Goal: Information Seeking & Learning: Learn about a topic

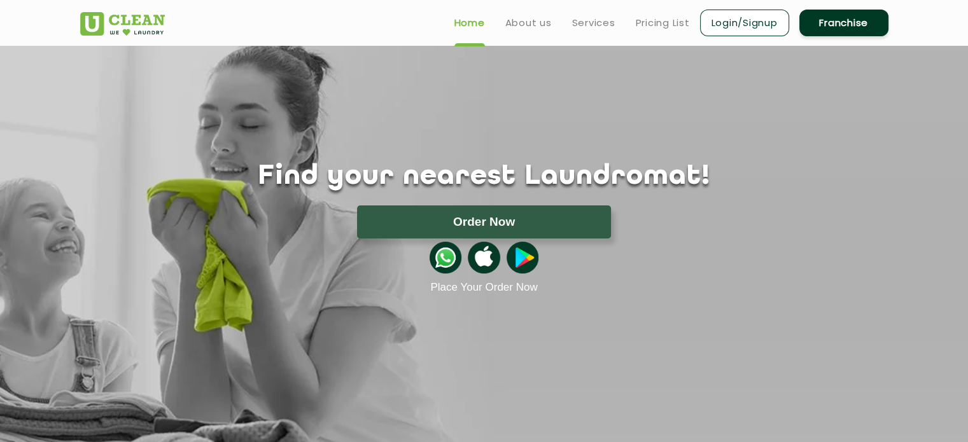
scroll to position [4, 0]
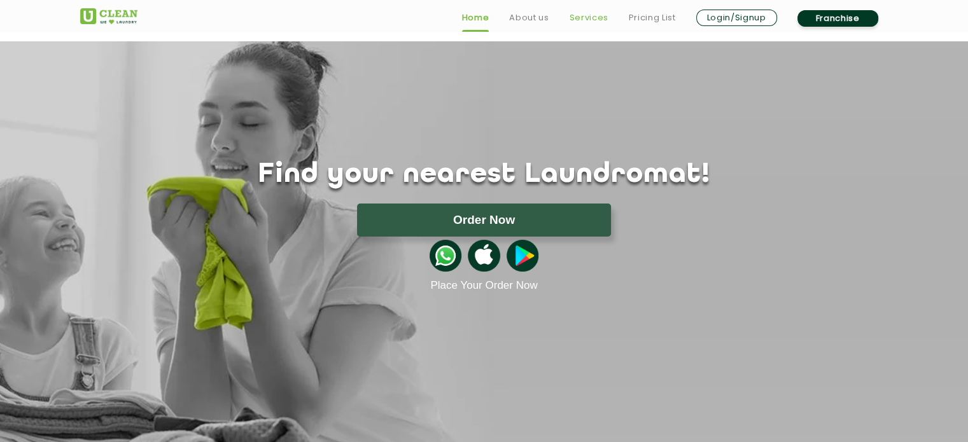
click at [586, 22] on link "Services" at bounding box center [588, 17] width 39 height 15
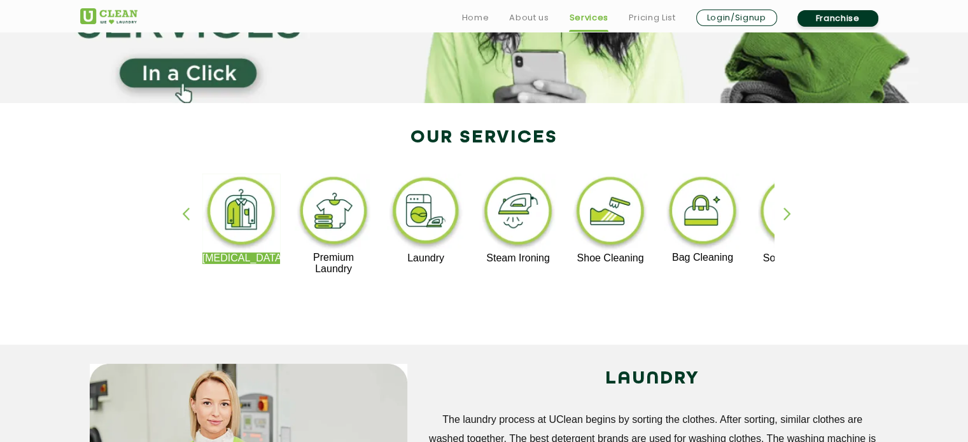
scroll to position [192, 0]
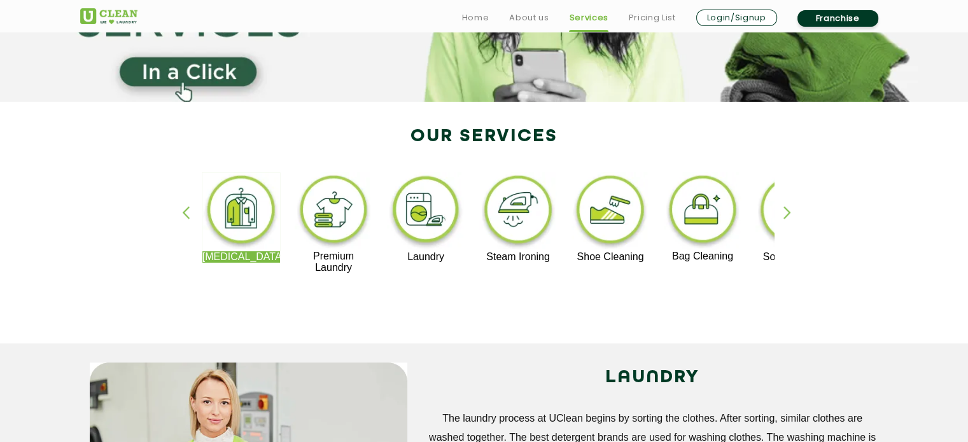
click at [788, 210] on div "button" at bounding box center [792, 223] width 19 height 35
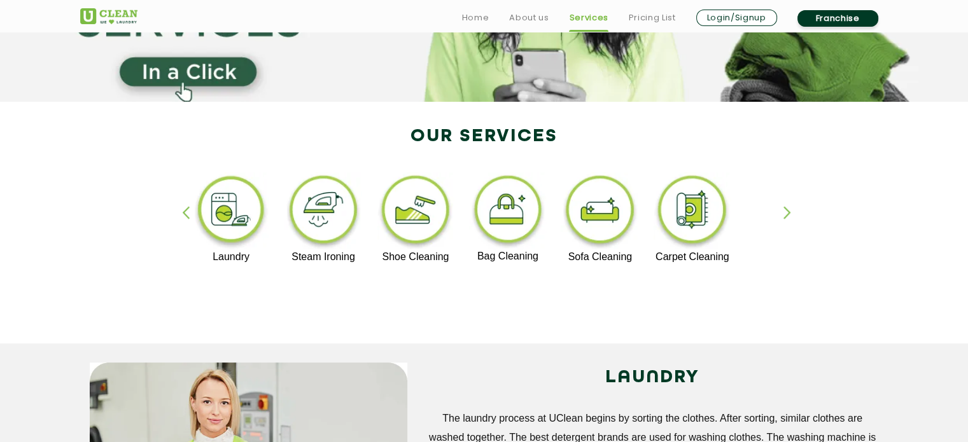
click at [657, 9] on li "Pricing List" at bounding box center [652, 18] width 47 height 18
click at [652, 17] on link "Pricing List" at bounding box center [652, 17] width 47 height 15
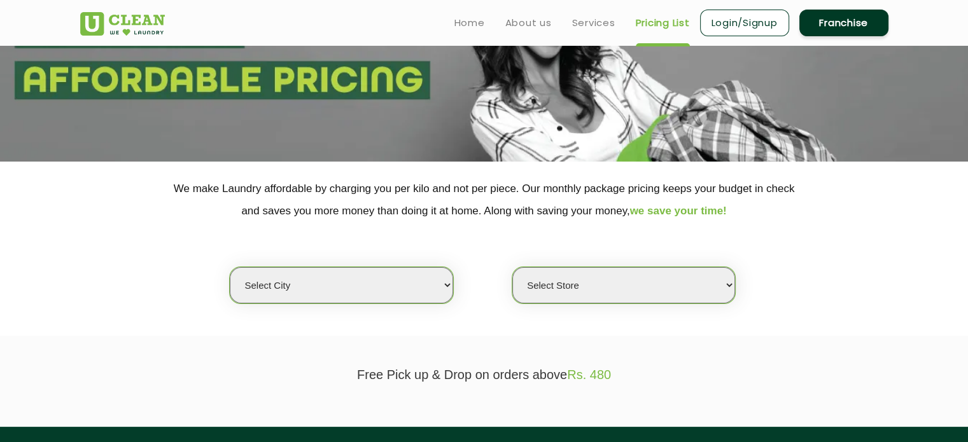
scroll to position [137, 0]
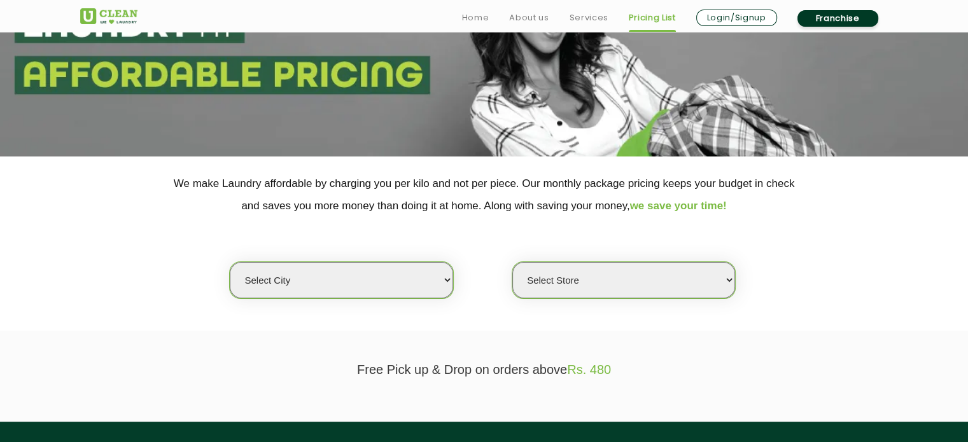
click at [354, 275] on select "Select city [GEOGRAPHIC_DATA] [GEOGRAPHIC_DATA] [GEOGRAPHIC_DATA] [GEOGRAPHIC_D…" at bounding box center [341, 280] width 223 height 36
select select "11"
click at [230, 262] on select "Select city [GEOGRAPHIC_DATA] [GEOGRAPHIC_DATA] [GEOGRAPHIC_DATA] [GEOGRAPHIC_D…" at bounding box center [341, 280] width 223 height 36
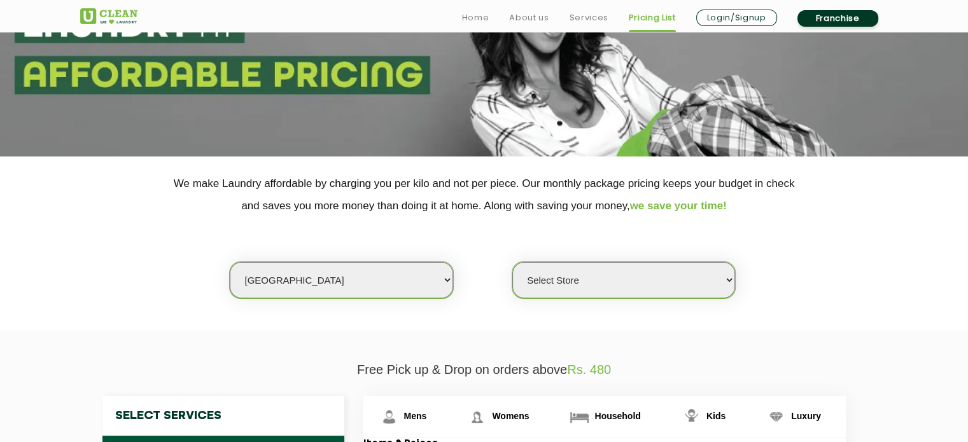
click at [554, 283] on select "Select Store [GEOGRAPHIC_DATA][PERSON_NAME] UClean Navalur UClean Chitlapakkam …" at bounding box center [623, 280] width 223 height 36
select select "549"
click at [512, 262] on select "Select Store [GEOGRAPHIC_DATA][PERSON_NAME] UClean Navalur UClean Chitlapakkam …" at bounding box center [623, 280] width 223 height 36
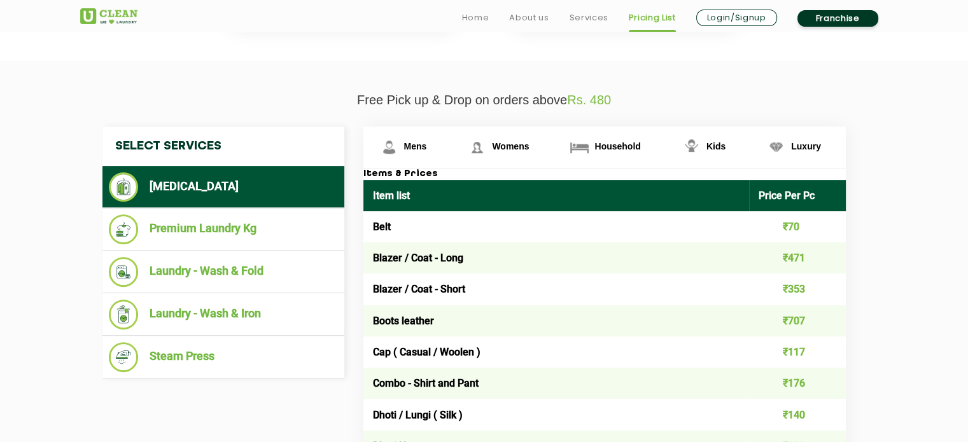
scroll to position [416, 0]
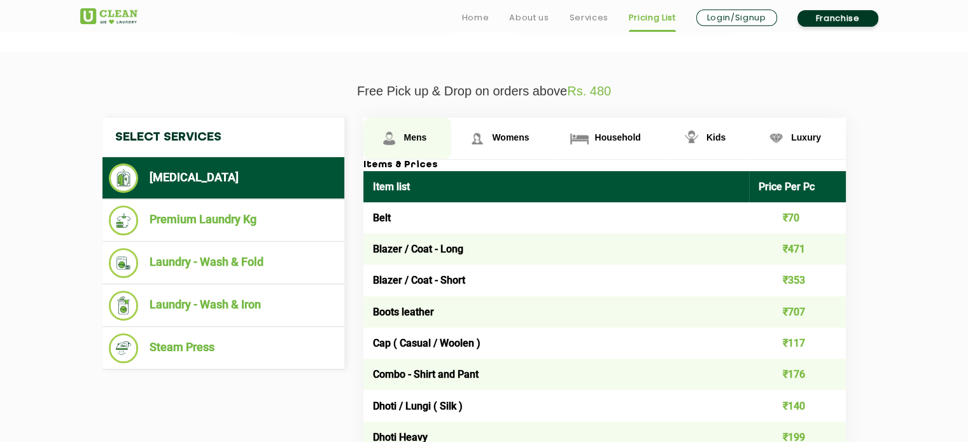
click at [412, 137] on span "Mens" at bounding box center [415, 137] width 23 height 10
click at [412, 139] on span "Mens" at bounding box center [415, 137] width 23 height 10
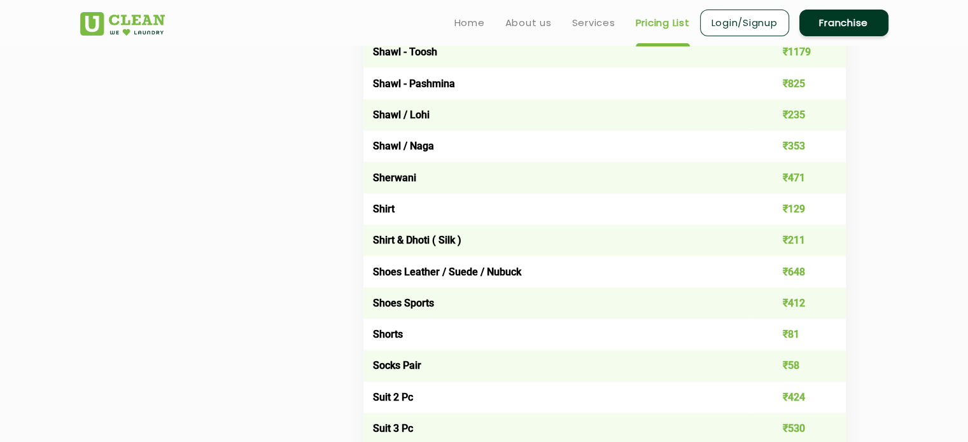
scroll to position [1738, 0]
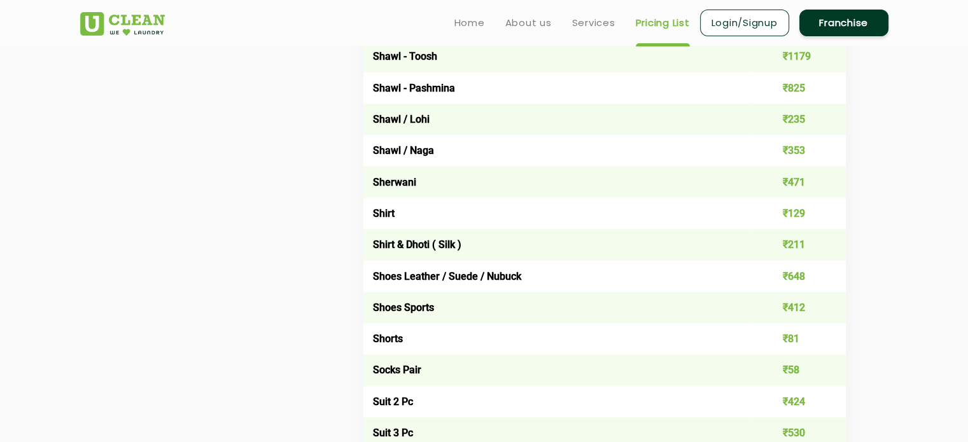
click at [416, 281] on td "Shoes Leather / Suede / Nubuck" at bounding box center [556, 275] width 386 height 31
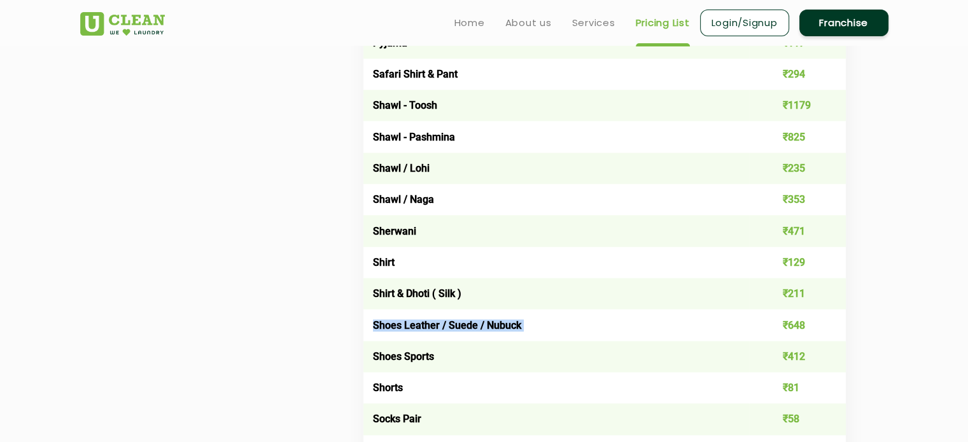
scroll to position [1688, 0]
click at [397, 275] on td "Shirt" at bounding box center [556, 262] width 386 height 31
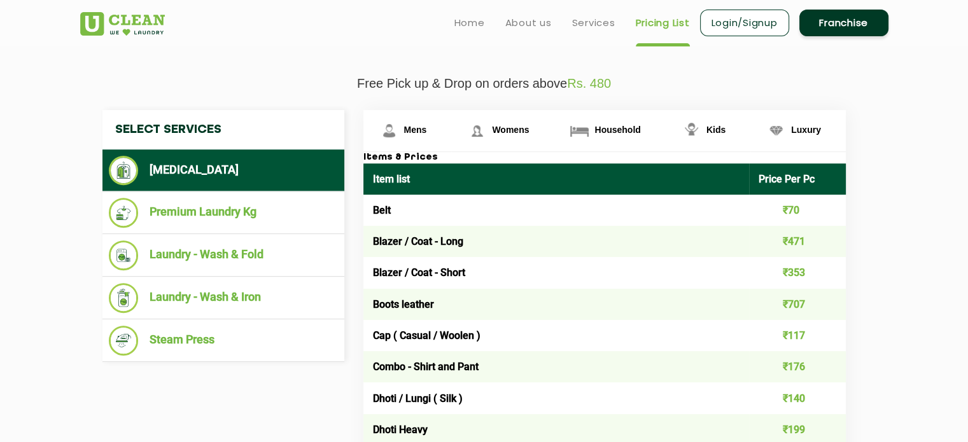
scroll to position [422, 0]
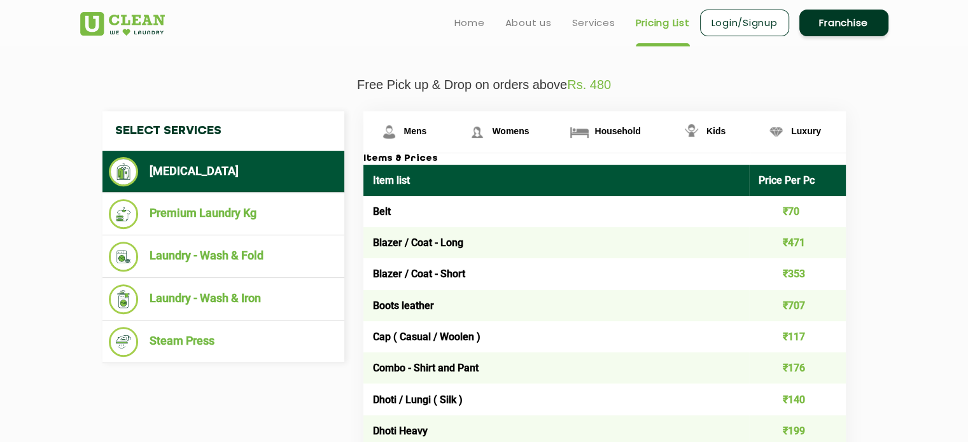
click at [384, 211] on td "Belt" at bounding box center [556, 211] width 386 height 31
click at [804, 134] on span "Luxury" at bounding box center [806, 131] width 30 height 10
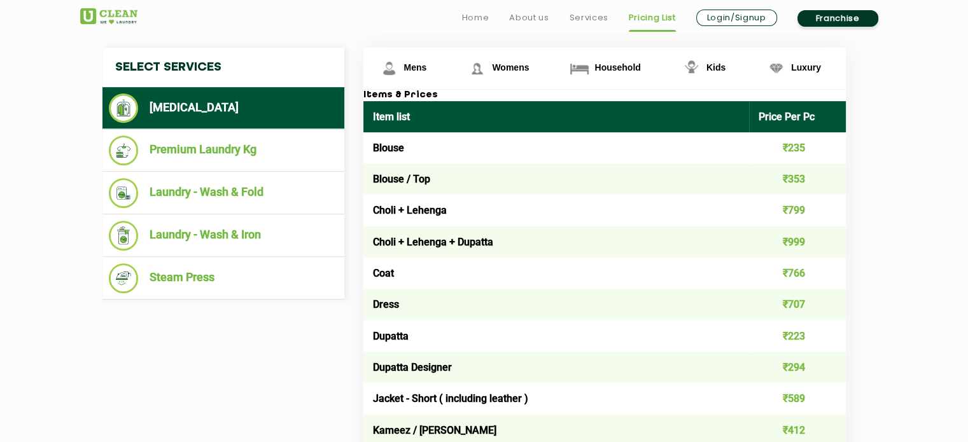
scroll to position [490, 0]
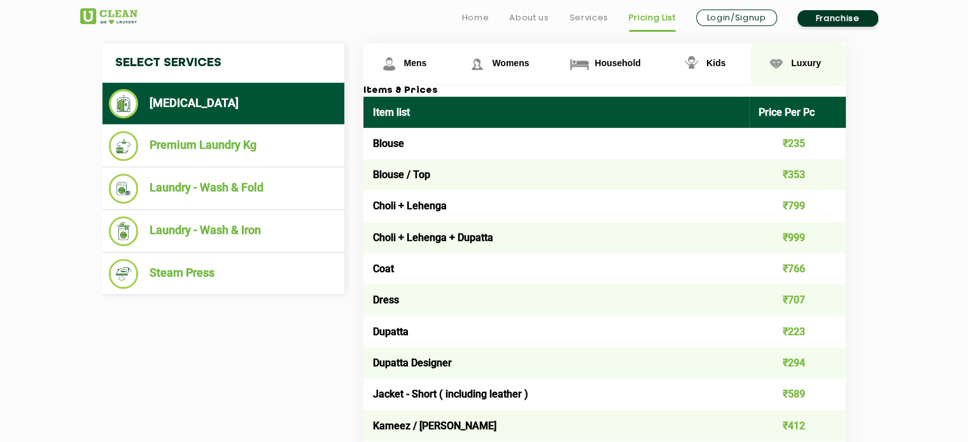
click at [786, 68] on img at bounding box center [776, 64] width 22 height 22
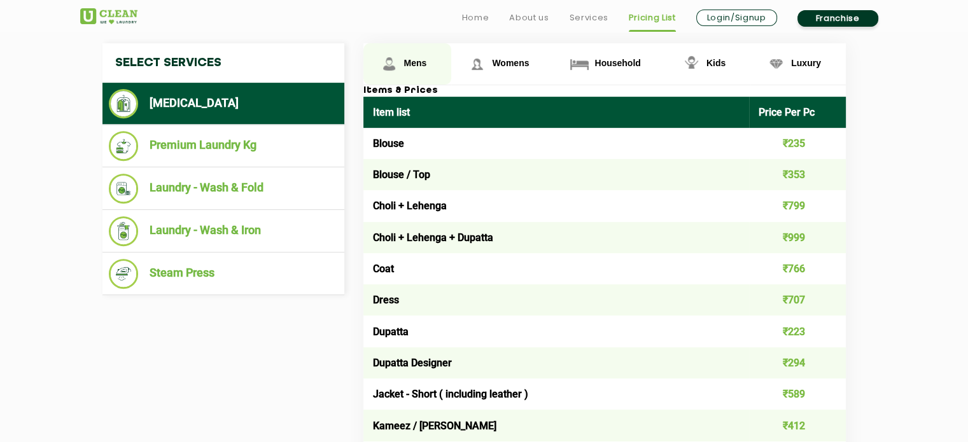
click at [408, 64] on span "Mens" at bounding box center [415, 63] width 23 height 10
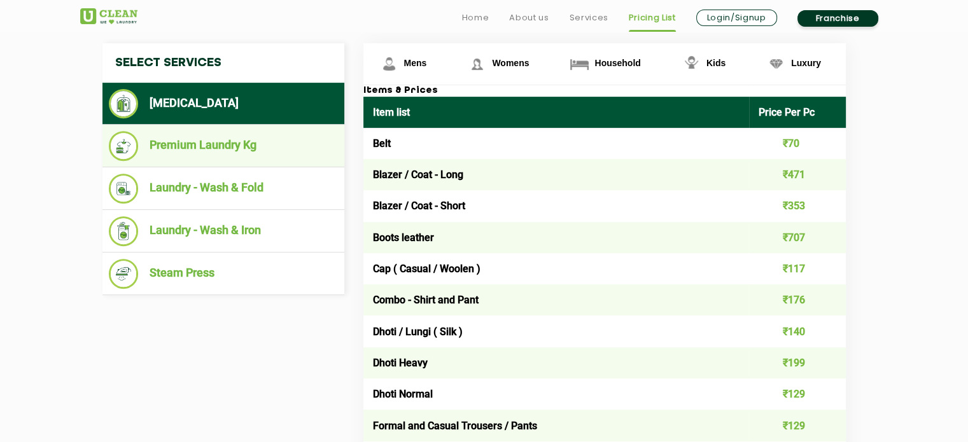
click at [255, 158] on li "Premium Laundry Kg" at bounding box center [223, 146] width 229 height 30
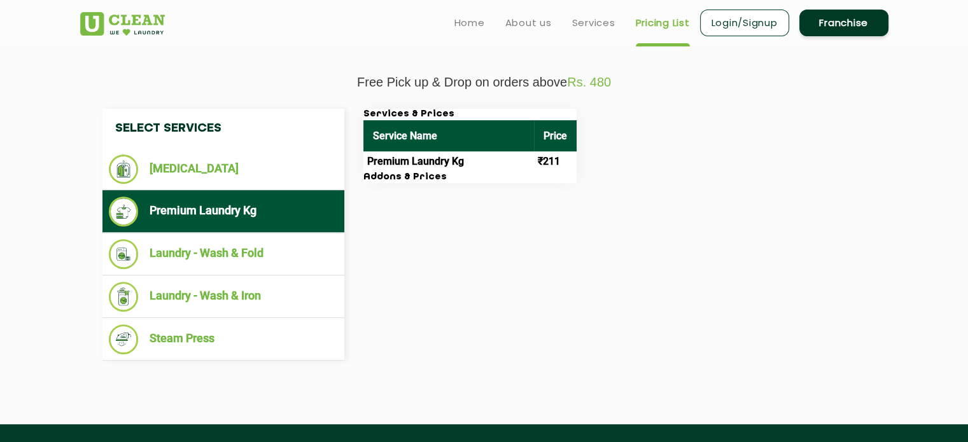
scroll to position [425, 0]
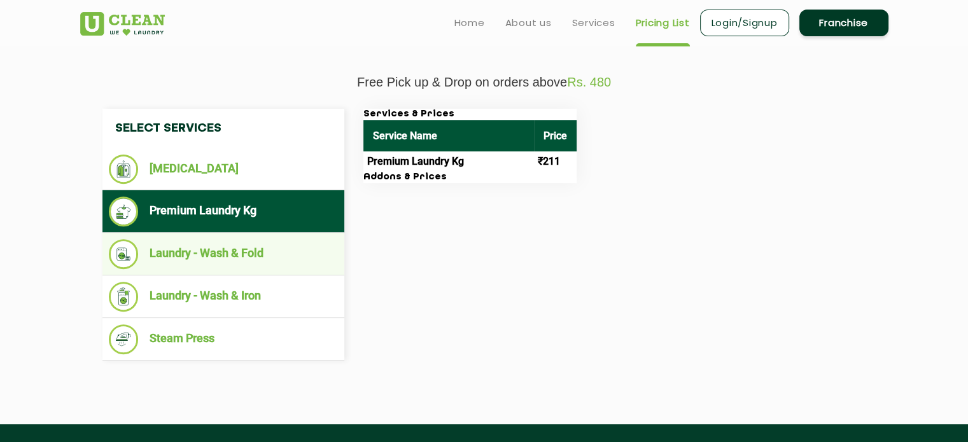
click at [245, 244] on li "Laundry - Wash & Fold" at bounding box center [223, 254] width 229 height 30
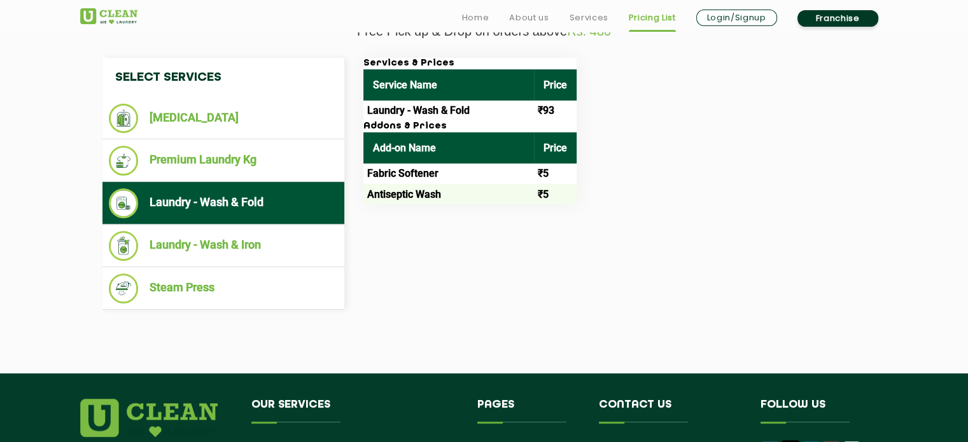
scroll to position [480, 0]
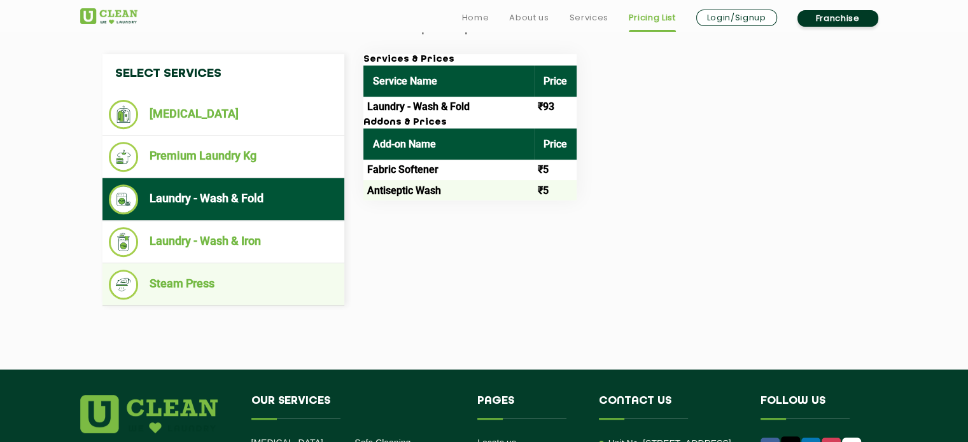
click at [257, 281] on li "Steam Press" at bounding box center [223, 285] width 229 height 30
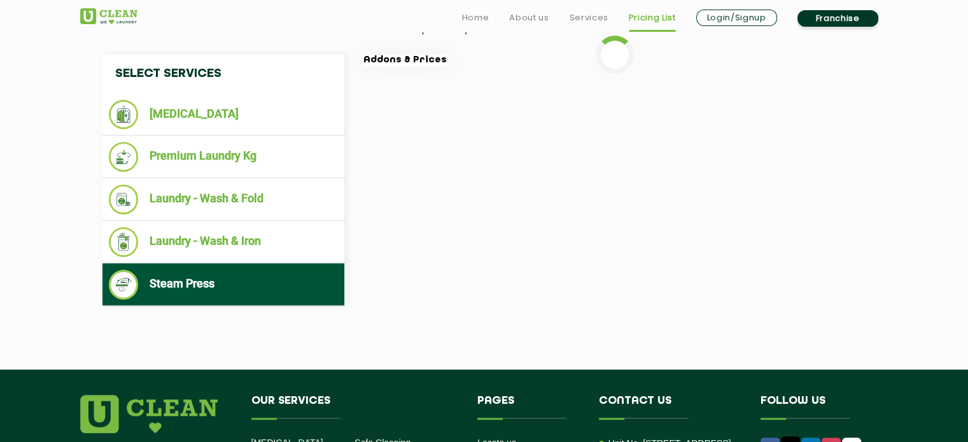
click at [257, 281] on li "Steam Press" at bounding box center [223, 285] width 229 height 30
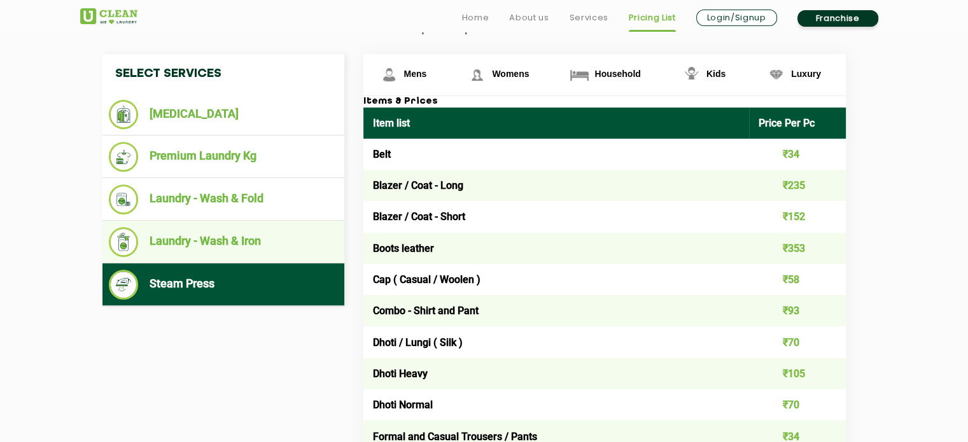
click at [268, 240] on li "Laundry - Wash & Iron" at bounding box center [223, 242] width 229 height 30
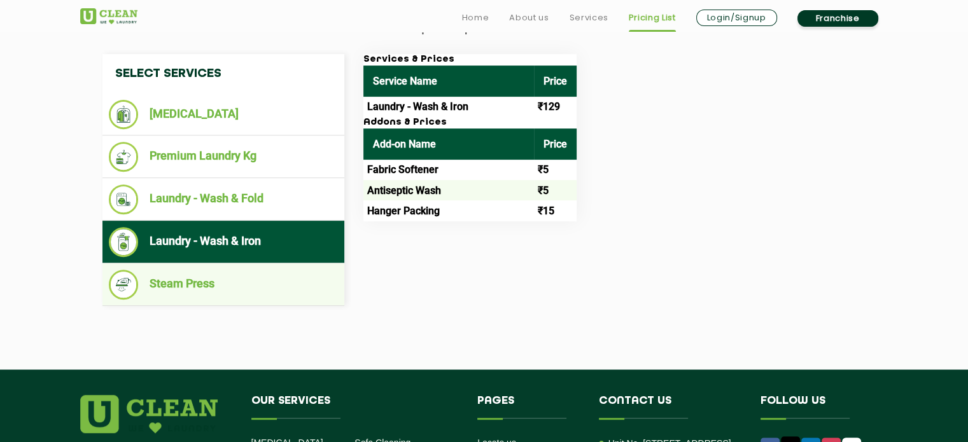
click at [236, 277] on li "Steam Press" at bounding box center [223, 285] width 229 height 30
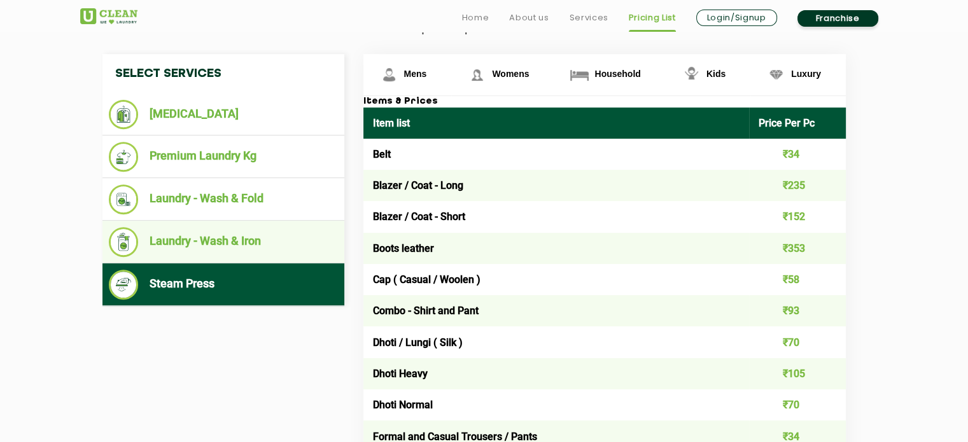
click at [247, 249] on li "Laundry - Wash & Iron" at bounding box center [223, 242] width 229 height 30
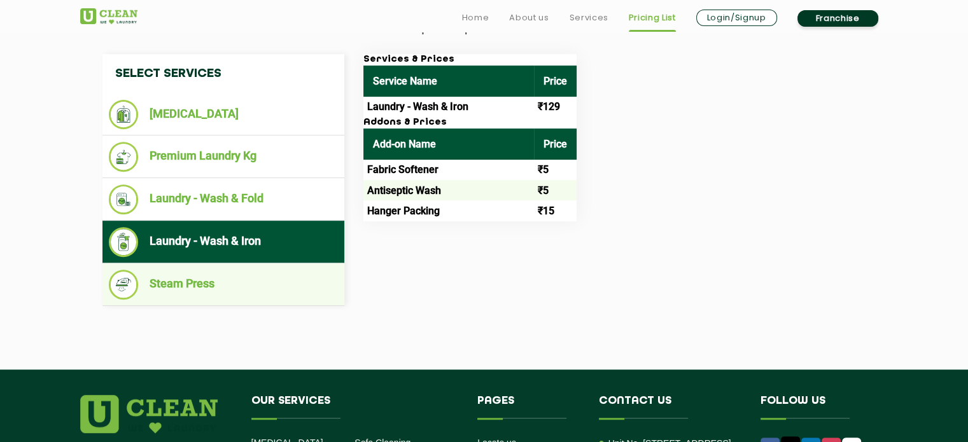
click at [237, 282] on li "Steam Press" at bounding box center [223, 285] width 229 height 30
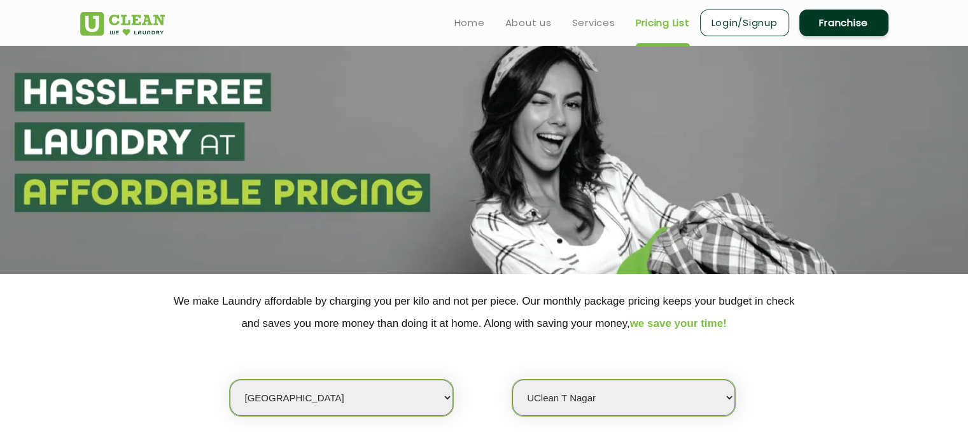
scroll to position [0, 0]
